Goal: Find specific page/section: Find specific page/section

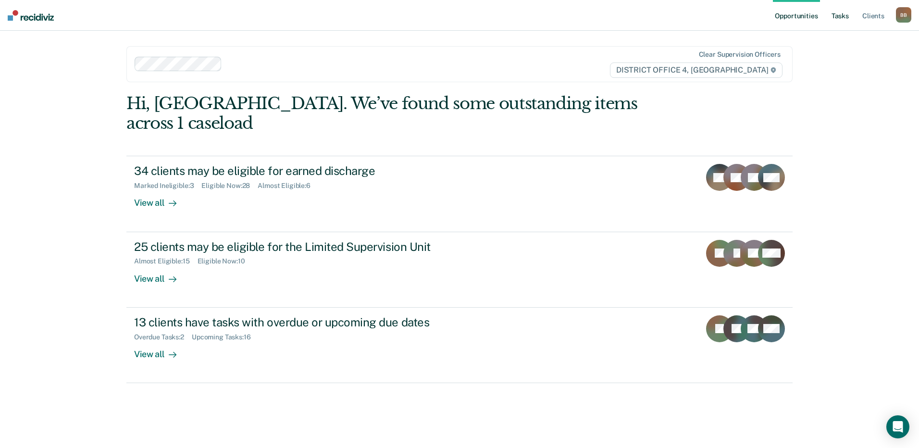
click at [844, 12] on link "Tasks" at bounding box center [839, 15] width 21 height 31
